Goal: Task Accomplishment & Management: Use online tool/utility

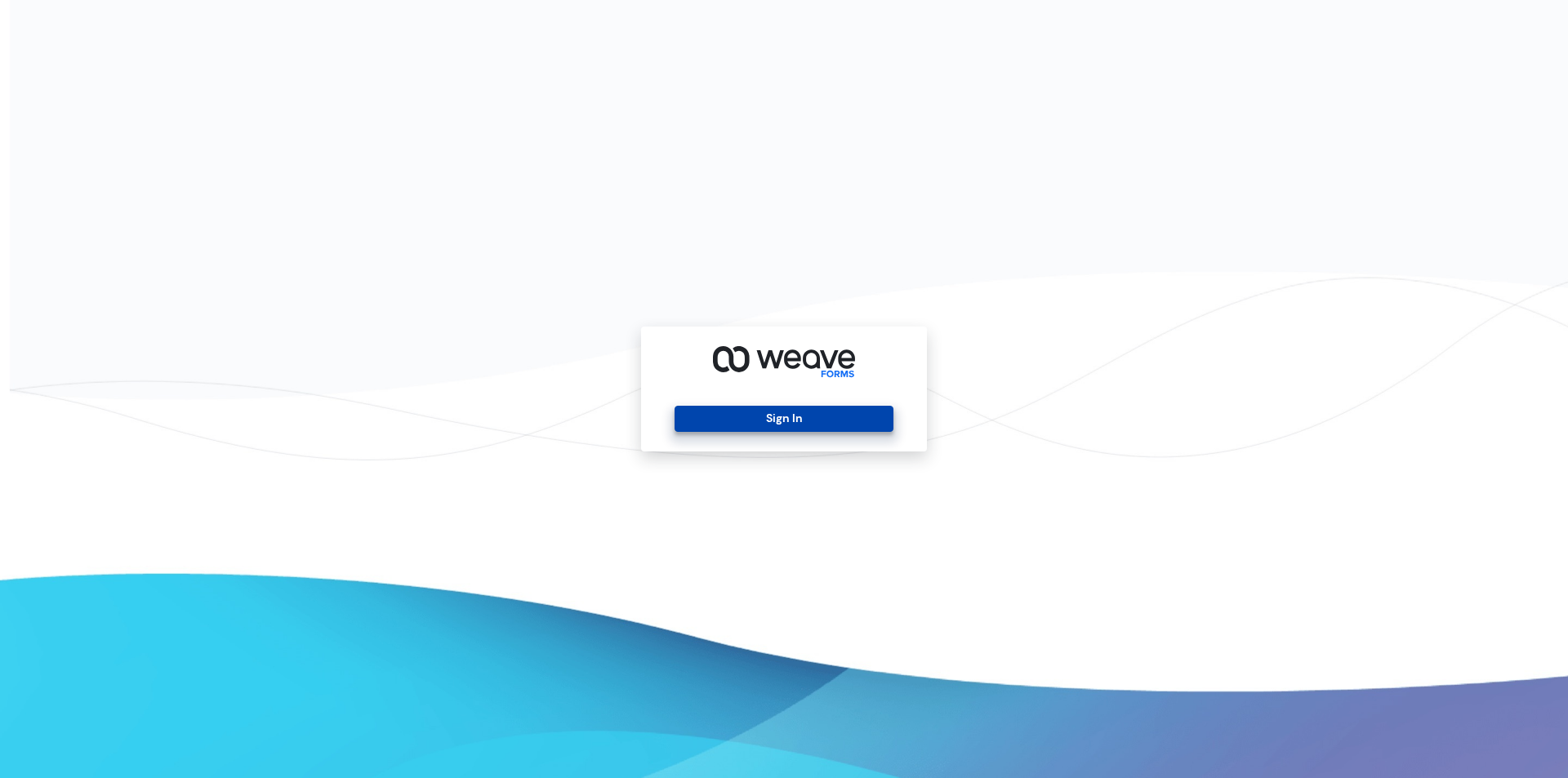
click at [776, 421] on button "Sign In" at bounding box center [783, 419] width 218 height 26
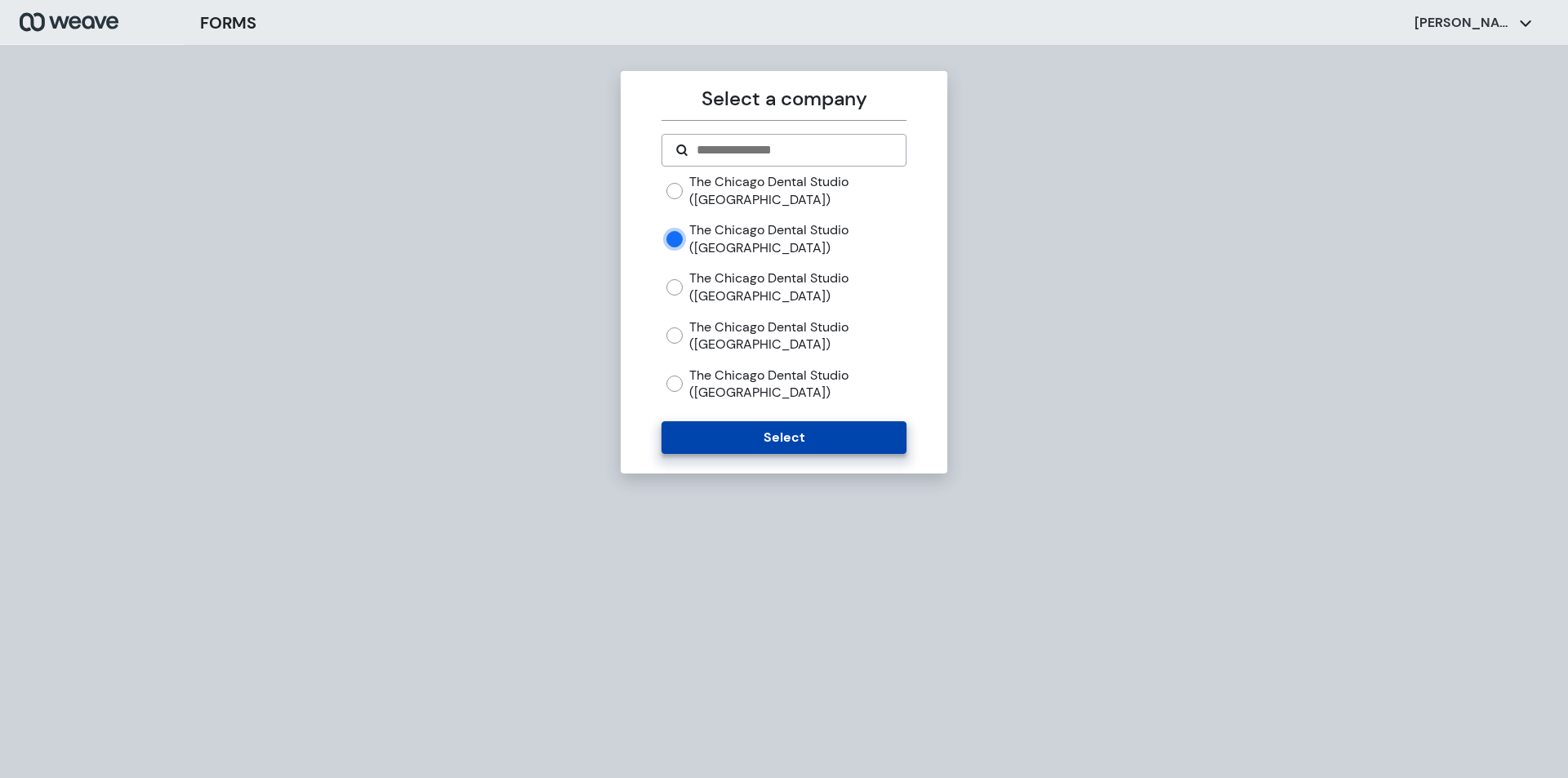
click at [784, 441] on button "Select" at bounding box center [784, 437] width 244 height 33
